Goal: Task Accomplishment & Management: Use online tool/utility

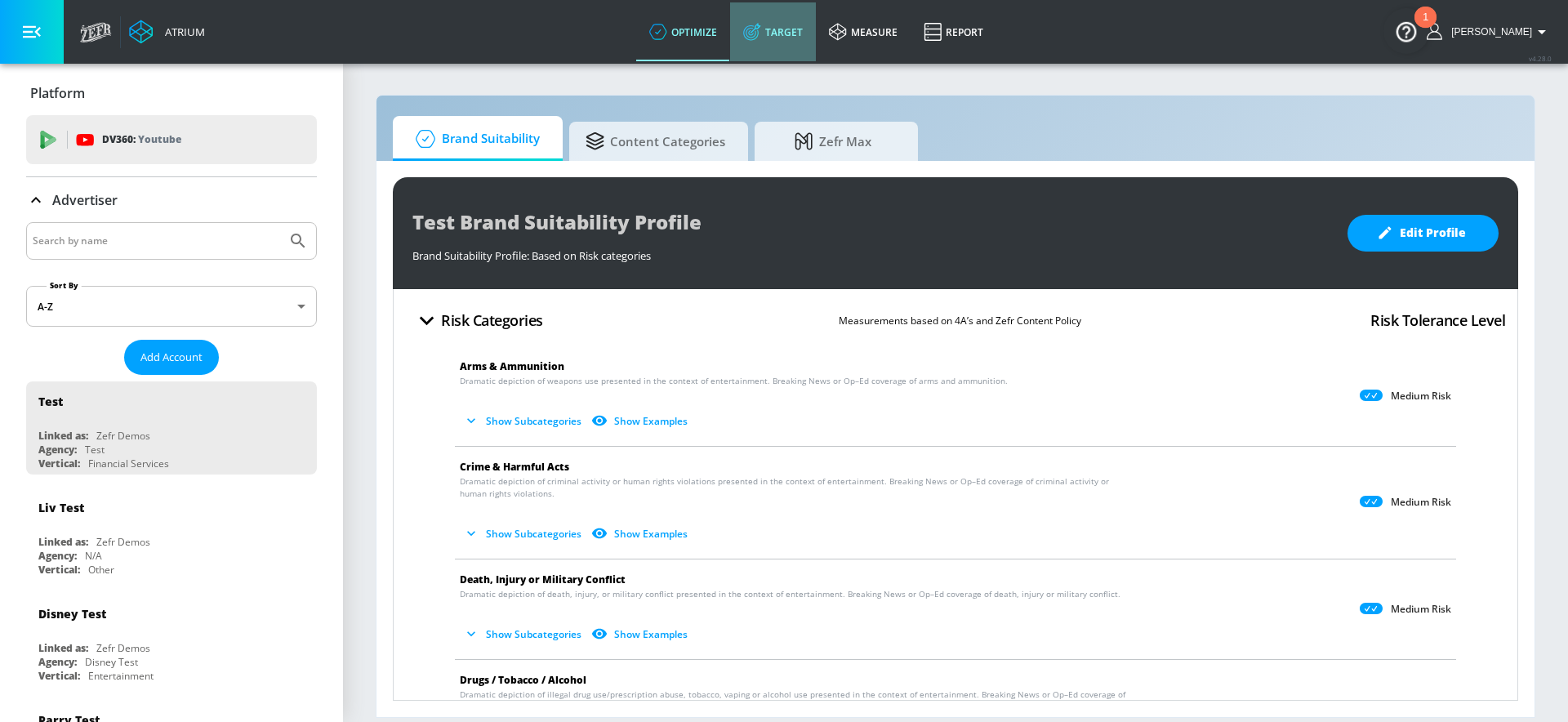
click at [805, 40] on link "Target" at bounding box center [773, 32] width 86 height 58
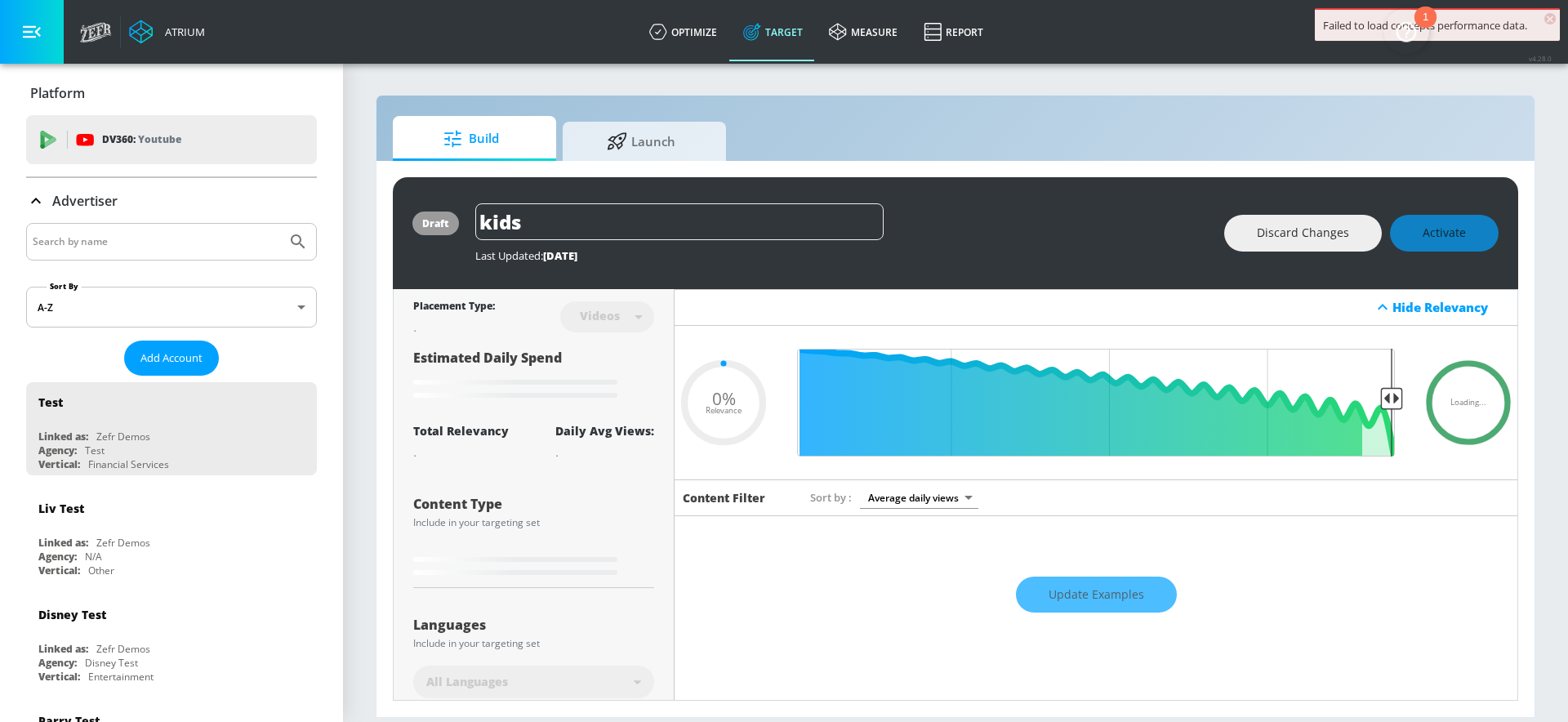
click at [77, 257] on div at bounding box center [171, 242] width 291 height 38
type input "0.89"
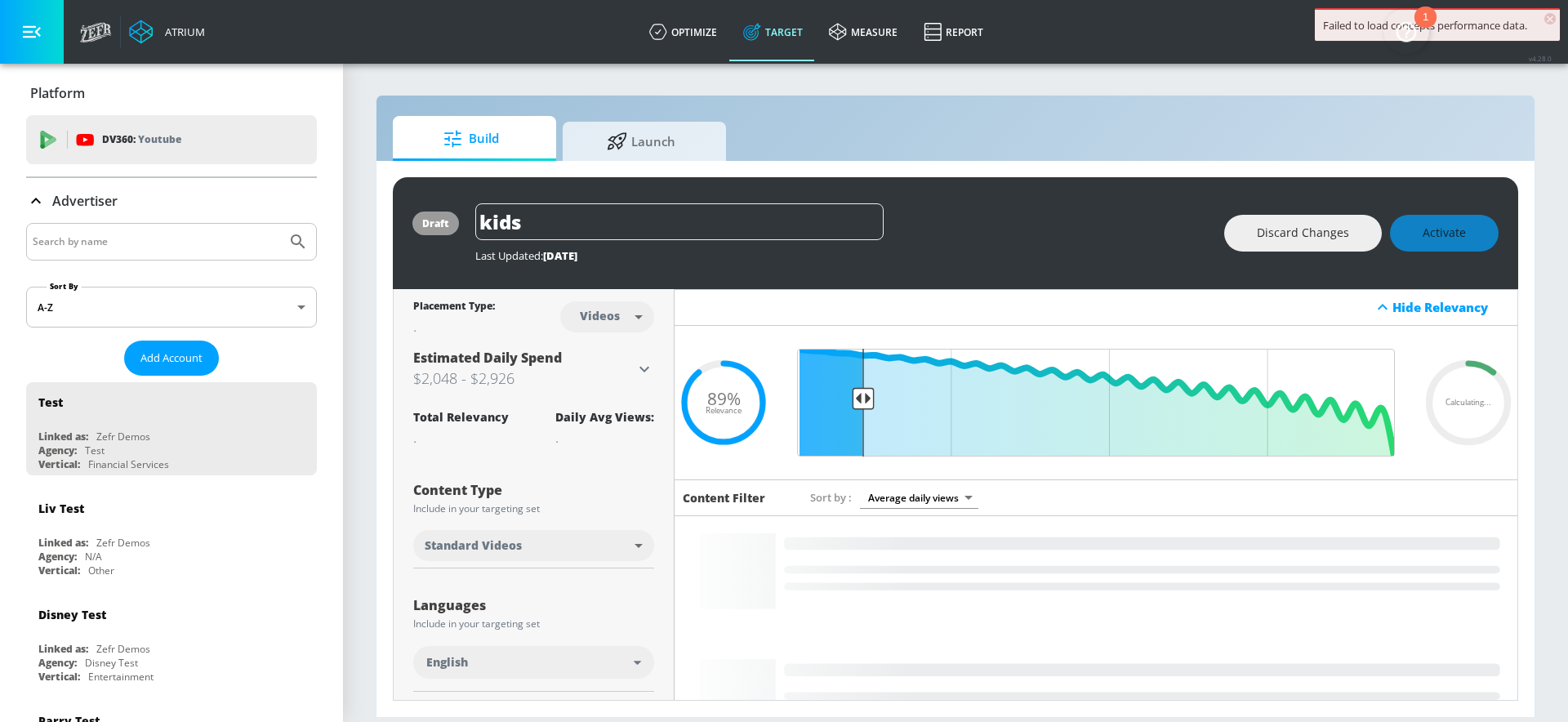
click at [57, 239] on input "Search by name" at bounding box center [156, 242] width 248 height 22
type input "honda"
click at [280, 224] on button "Submit Search" at bounding box center [298, 242] width 36 height 36
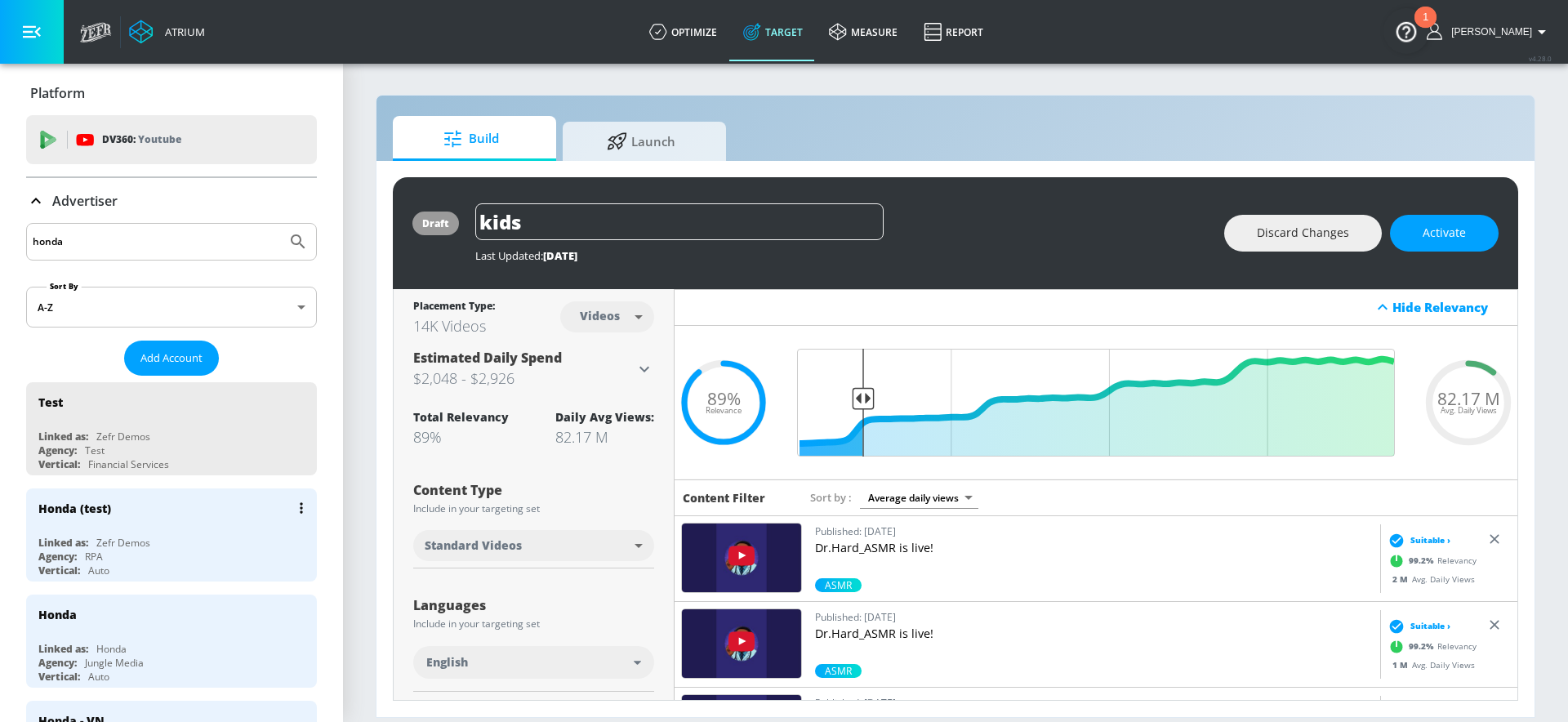
scroll to position [176, 0]
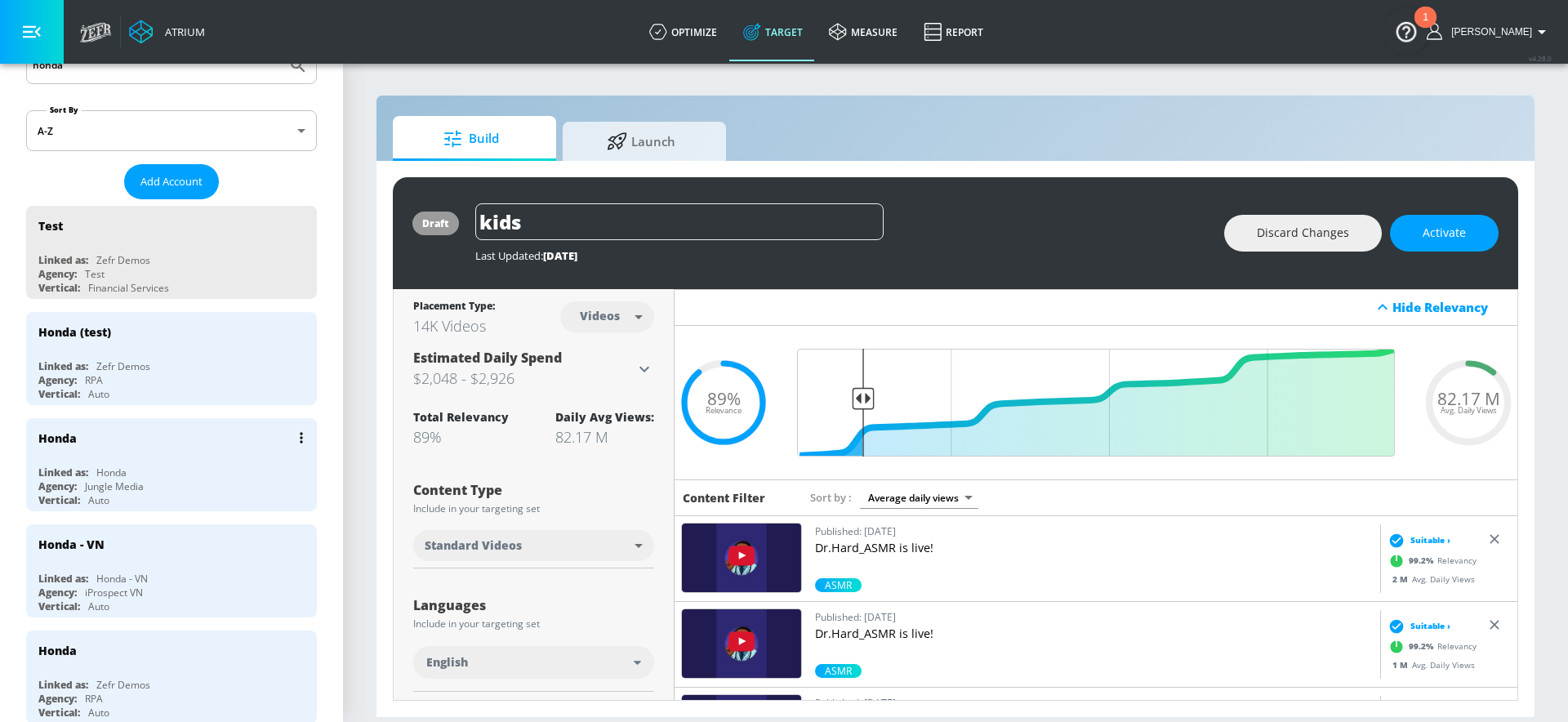
click at [161, 497] on div "Vertical: Auto" at bounding box center [176, 500] width 275 height 14
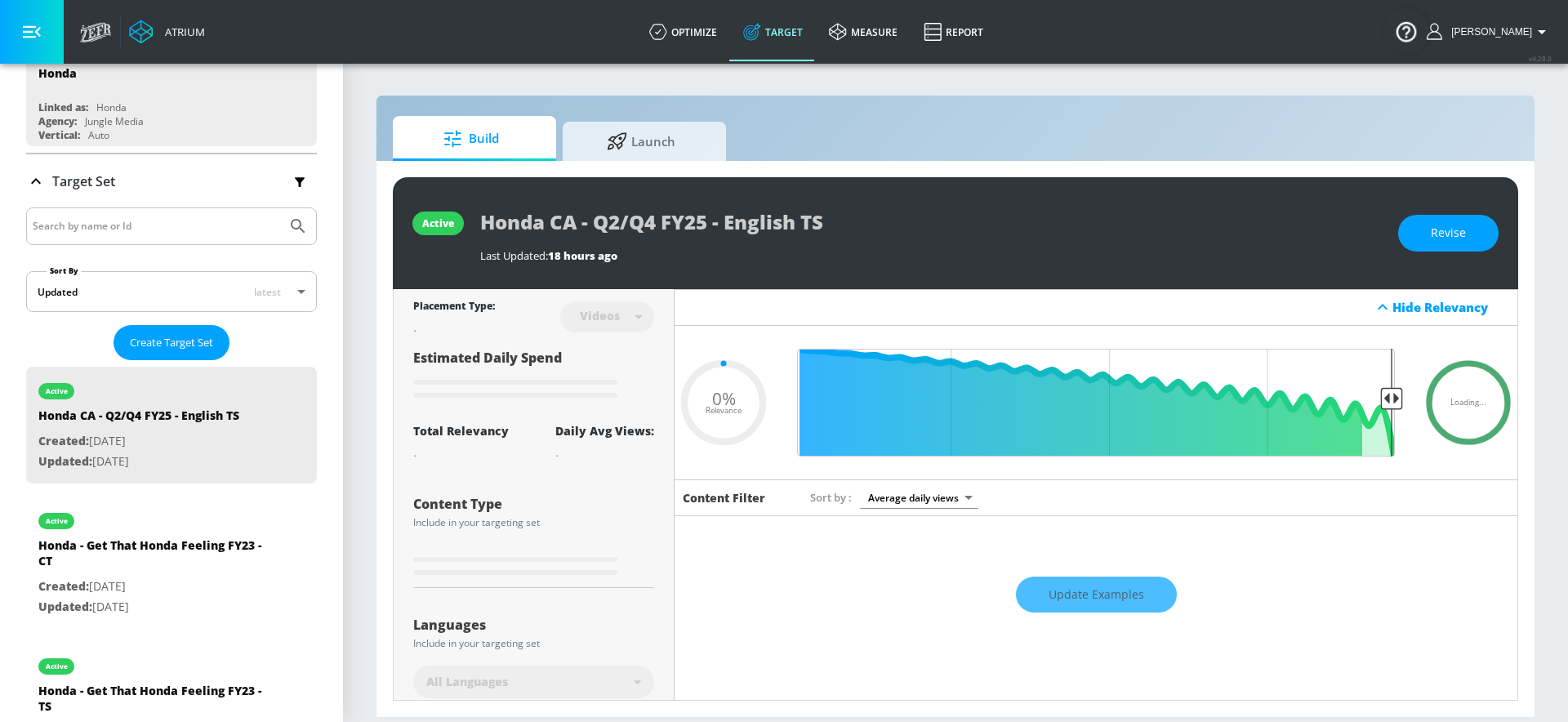
type input "0.05"
click at [605, 149] on span "Launch" at bounding box center [641, 139] width 124 height 40
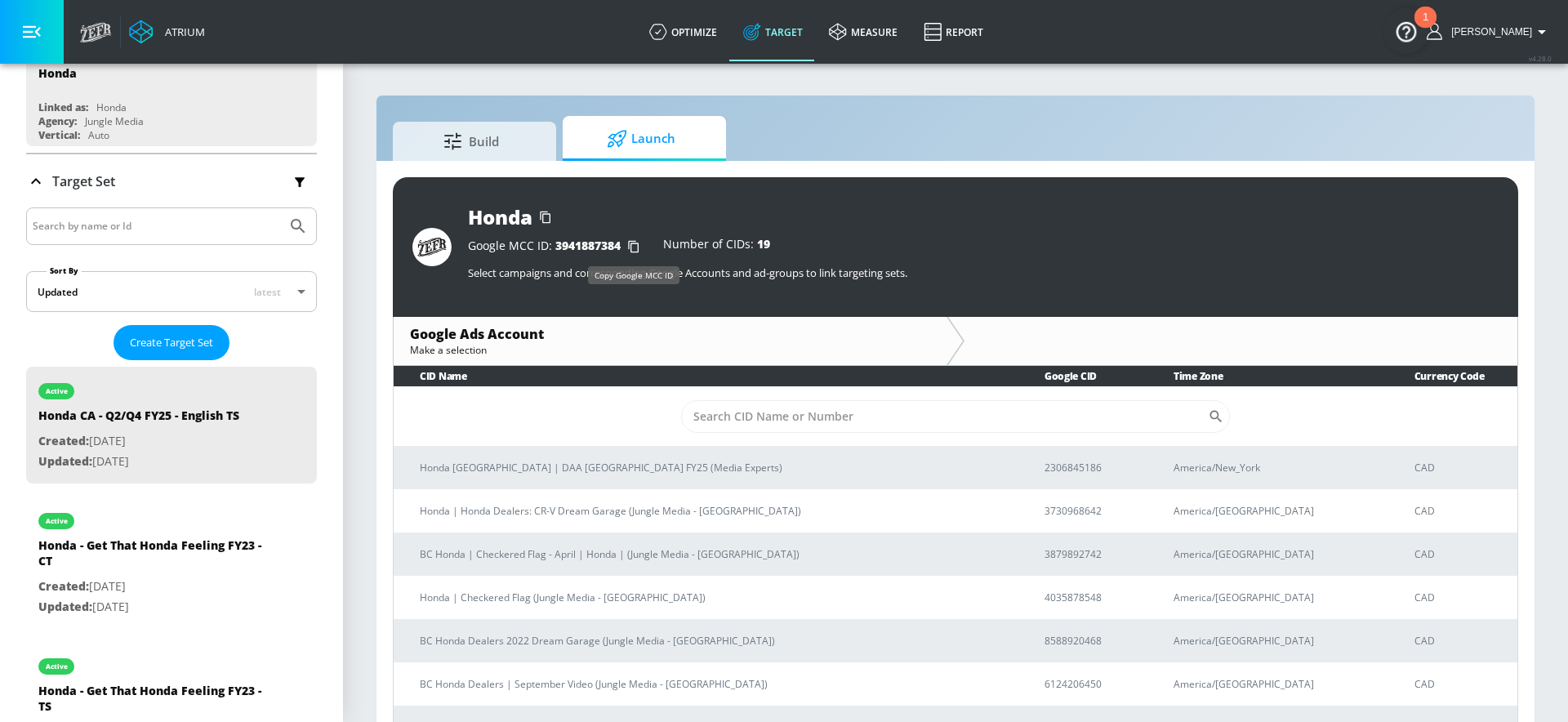
click at [631, 249] on icon "button" at bounding box center [632, 247] width 10 height 12
